Goal: Transaction & Acquisition: Purchase product/service

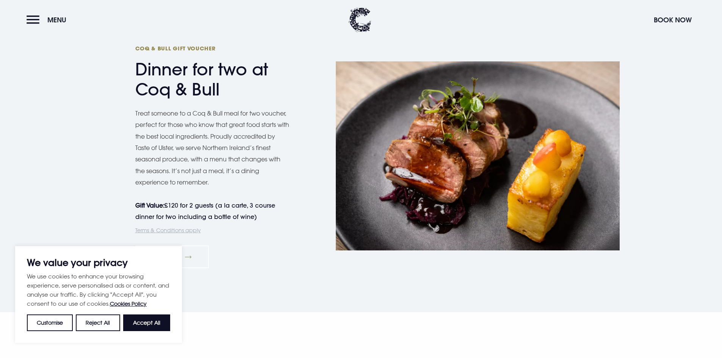
scroll to position [796, 0]
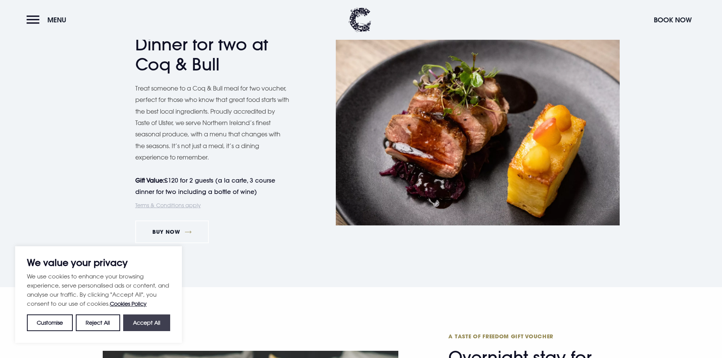
click at [154, 319] on button "Accept All" at bounding box center [146, 323] width 47 height 17
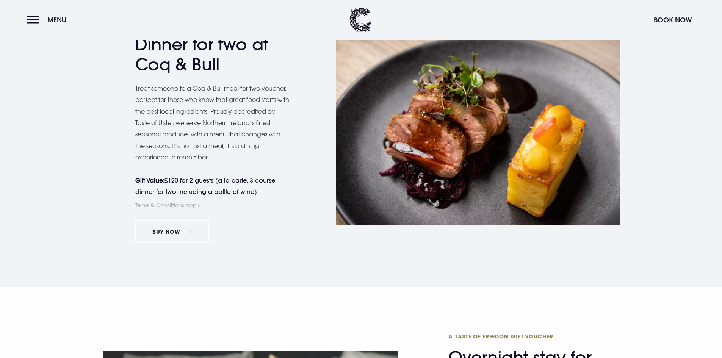
checkbox input "true"
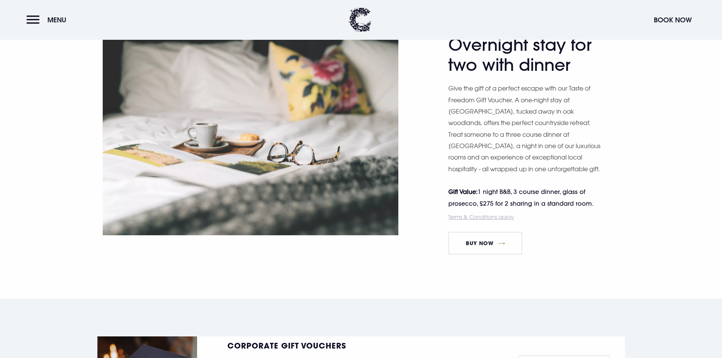
scroll to position [1061, 0]
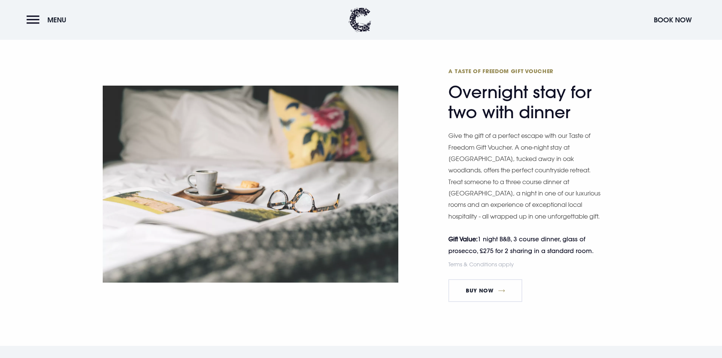
click at [493, 264] on link "Terms & Conditions apply" at bounding box center [481, 264] width 66 height 6
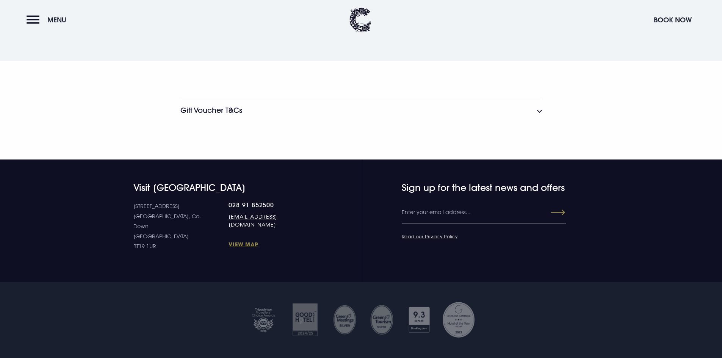
scroll to position [1487, 0]
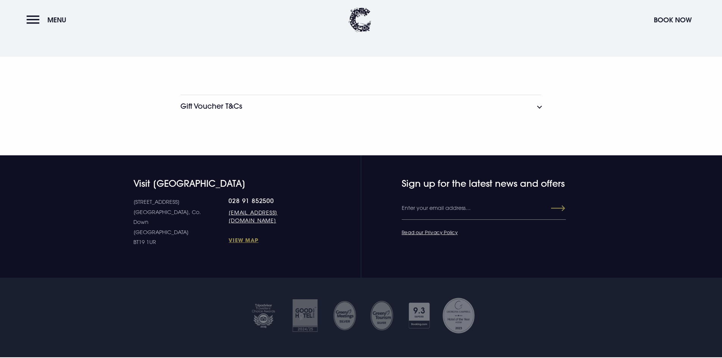
click at [541, 109] on button "Gift Voucher T&Cs" at bounding box center [360, 106] width 361 height 23
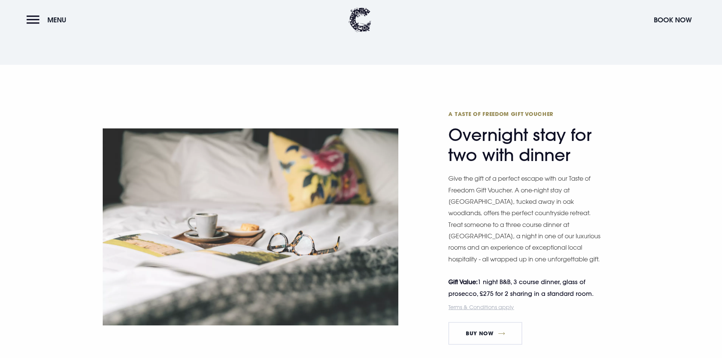
scroll to position [1070, 0]
